Goal: Information Seeking & Learning: Learn about a topic

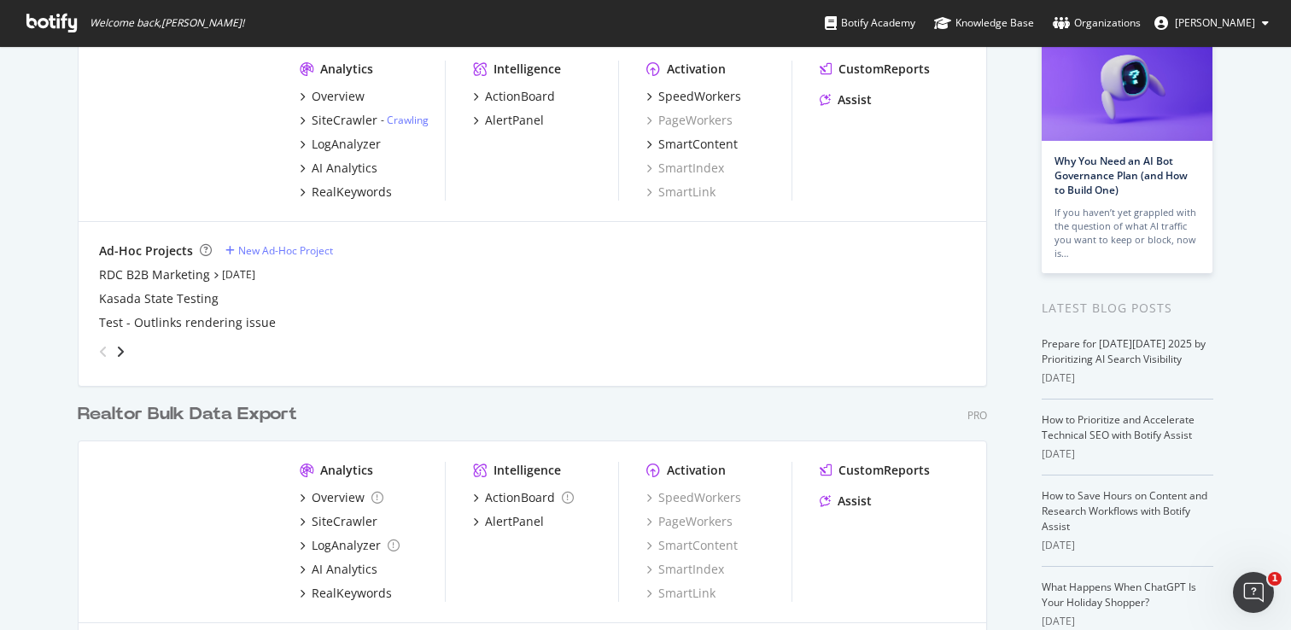
scroll to position [216, 0]
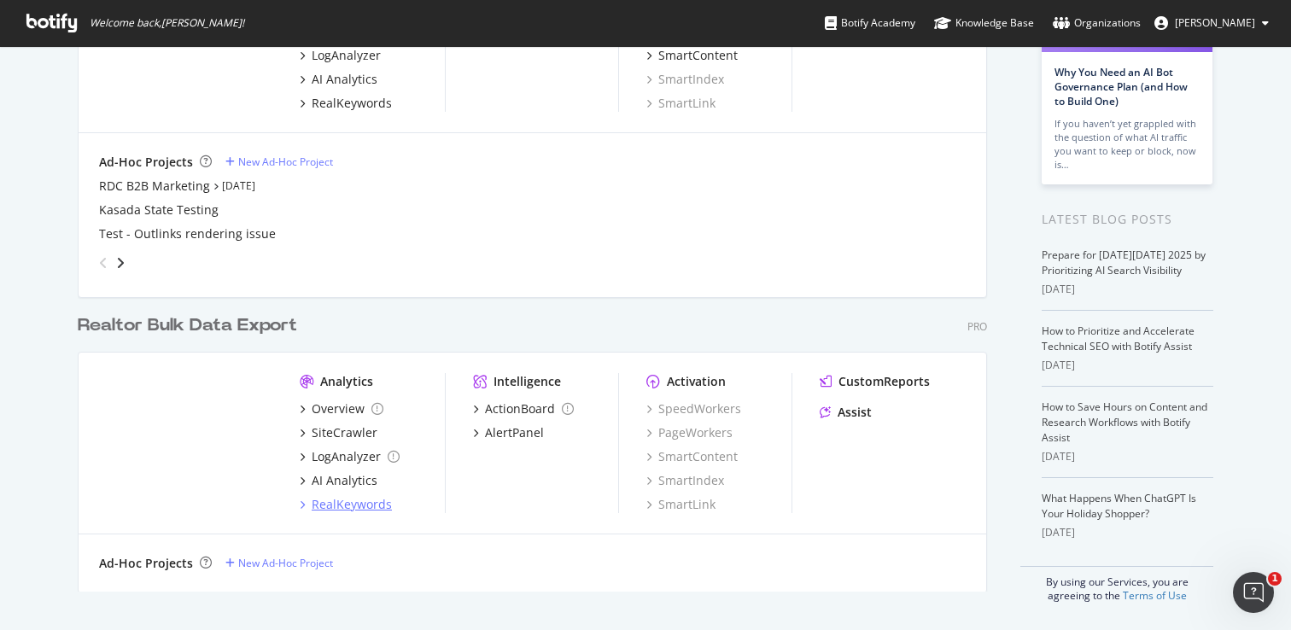
click at [343, 499] on div "RealKeywords" at bounding box center [352, 504] width 80 height 17
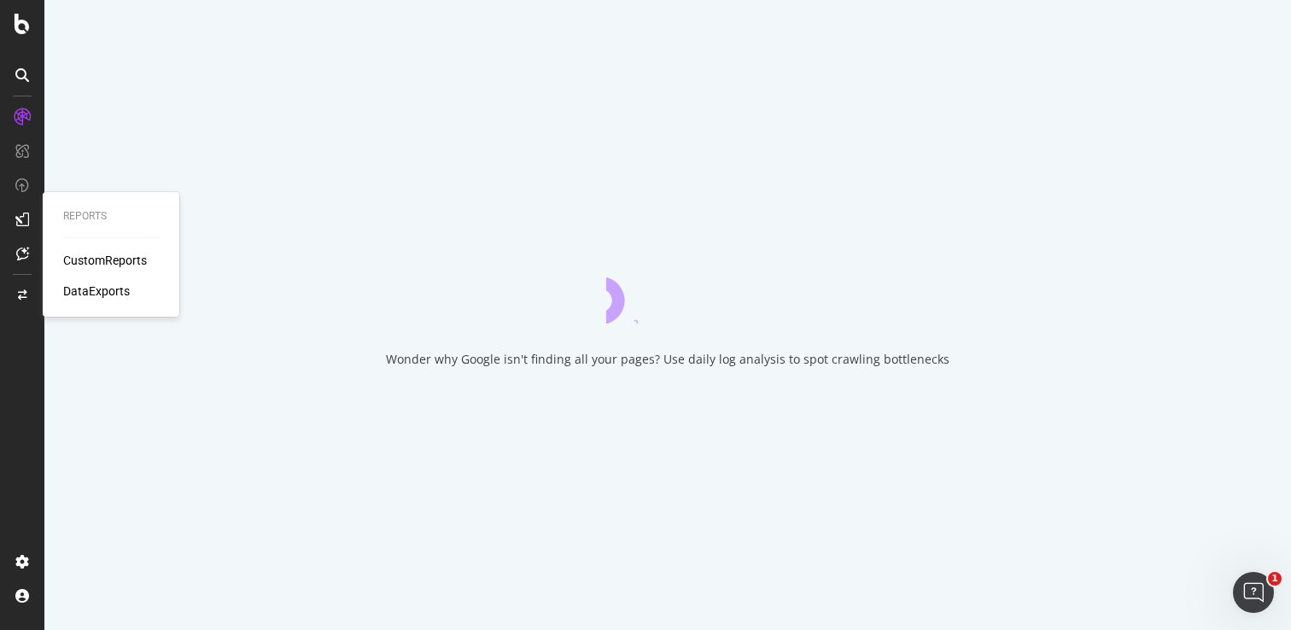
click at [26, 215] on icon at bounding box center [22, 220] width 14 height 14
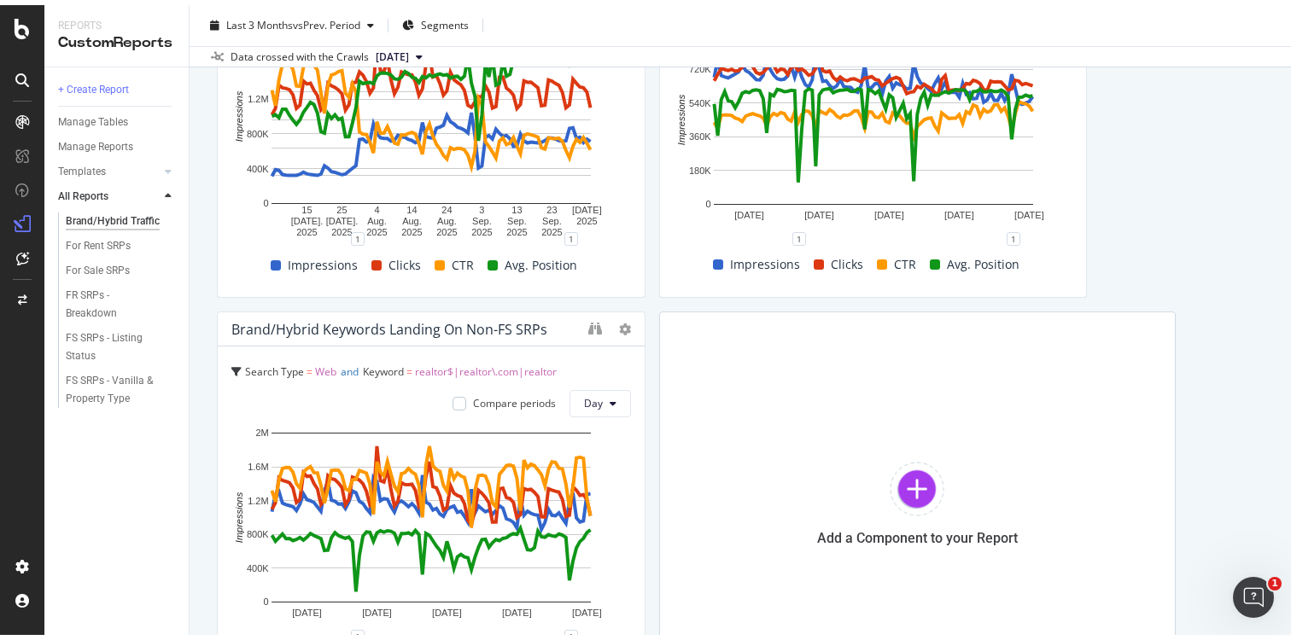
scroll to position [689, 0]
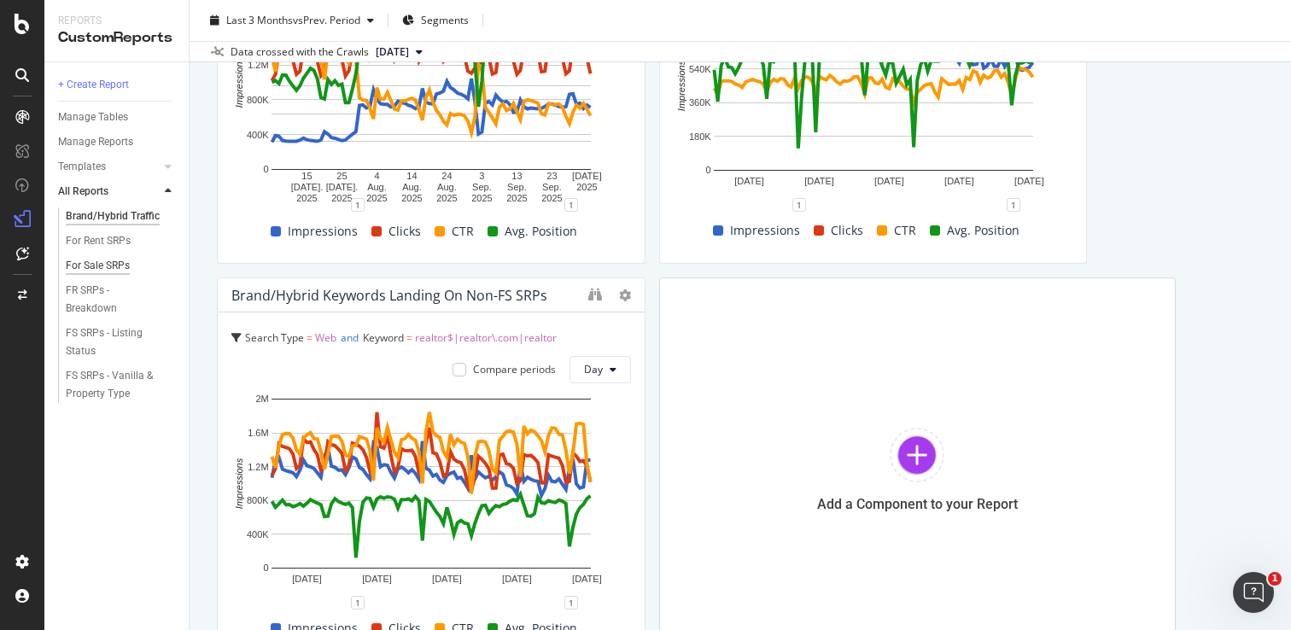
click at [96, 266] on div "For Sale SRPs" at bounding box center [98, 266] width 64 height 18
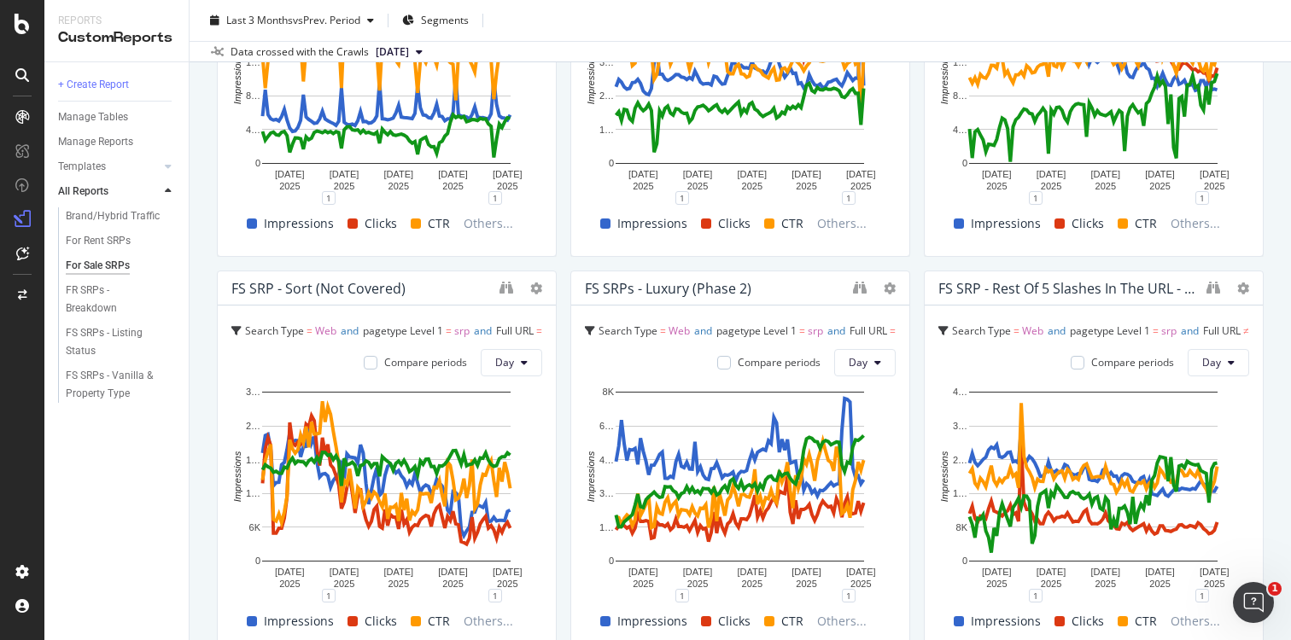
scroll to position [1952, 0]
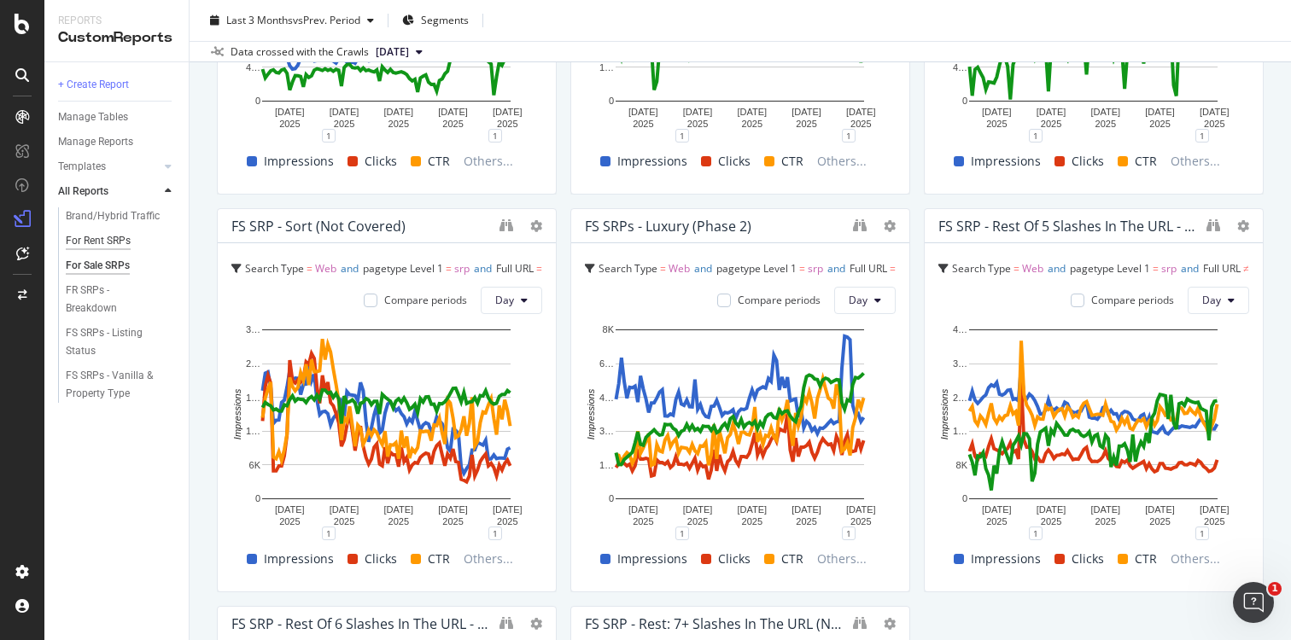
click at [109, 242] on div "For Rent SRPs" at bounding box center [98, 241] width 65 height 18
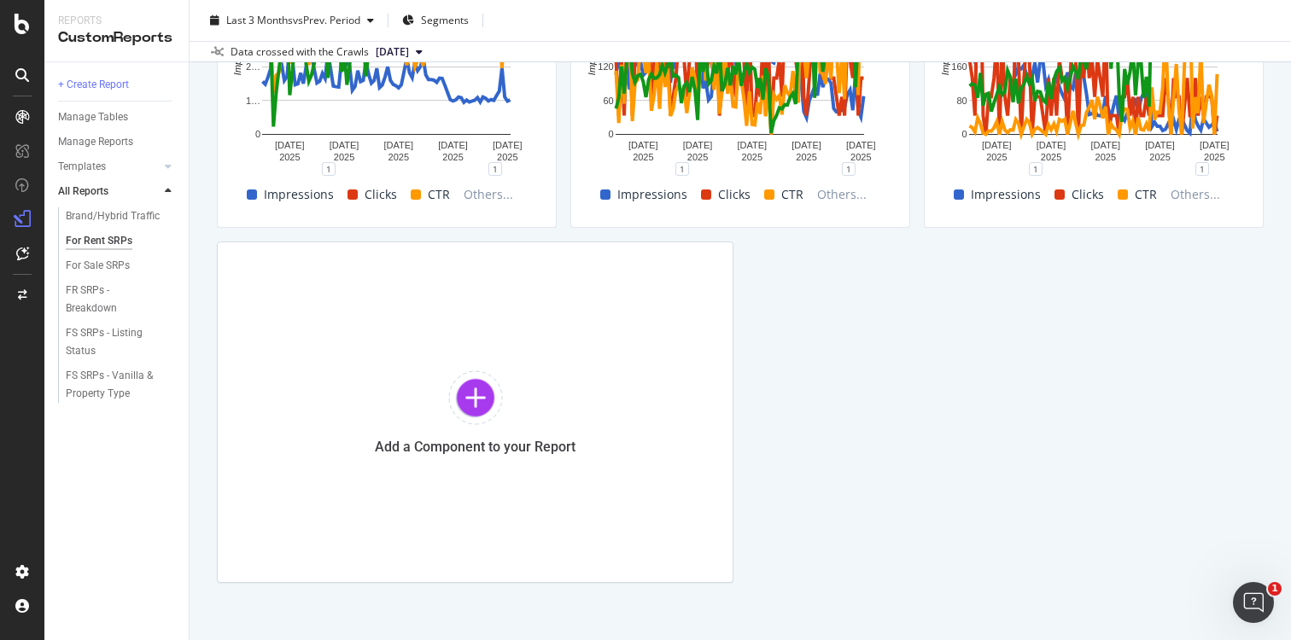
scroll to position [1948, 0]
